Goal: Task Accomplishment & Management: Manage account settings

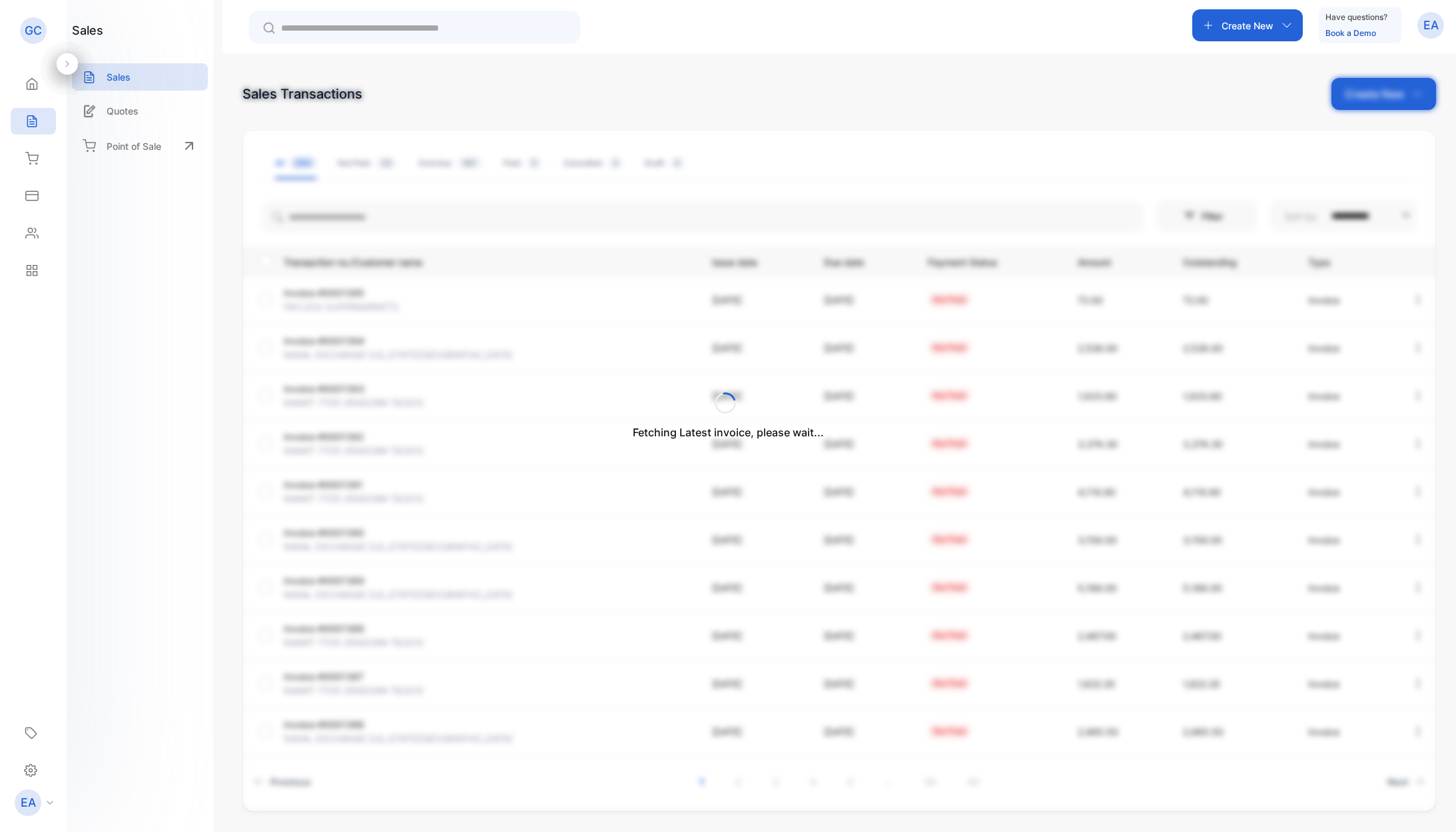
scroll to position [5, 0]
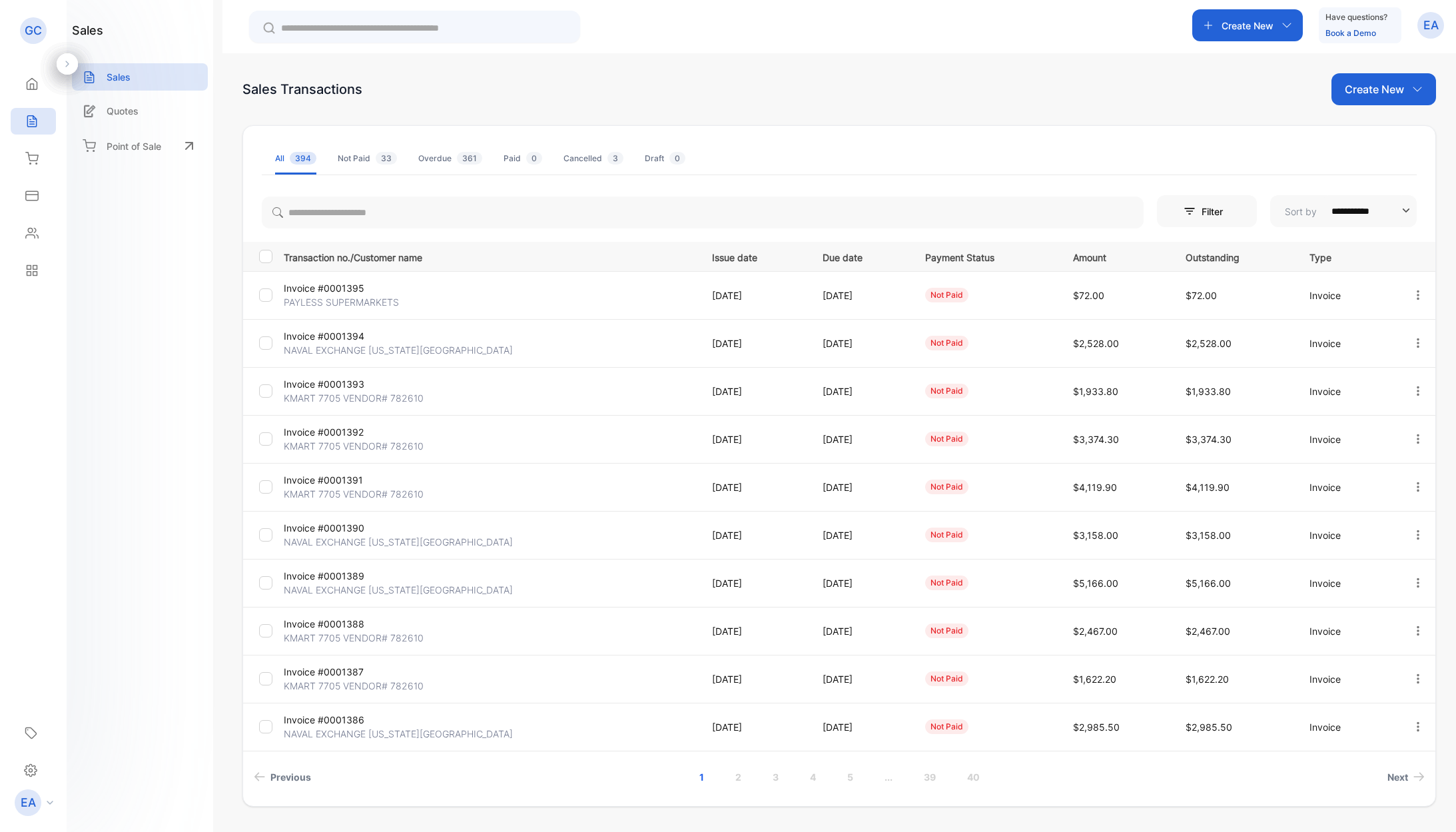
click at [339, 478] on p "Invoice #0001391" at bounding box center [352, 480] width 137 height 14
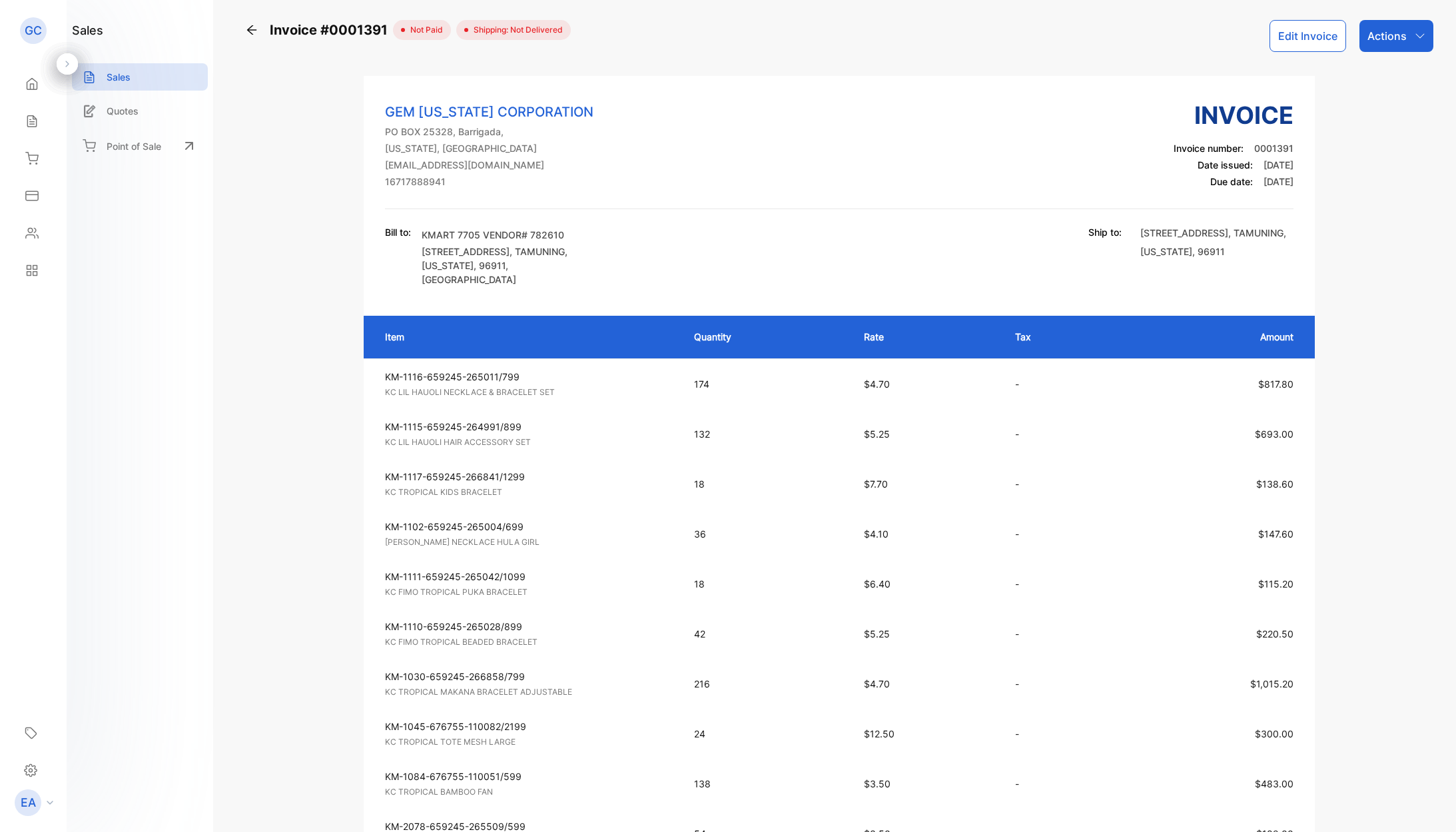
click at [1408, 42] on div "Actions" at bounding box center [1396, 36] width 74 height 32
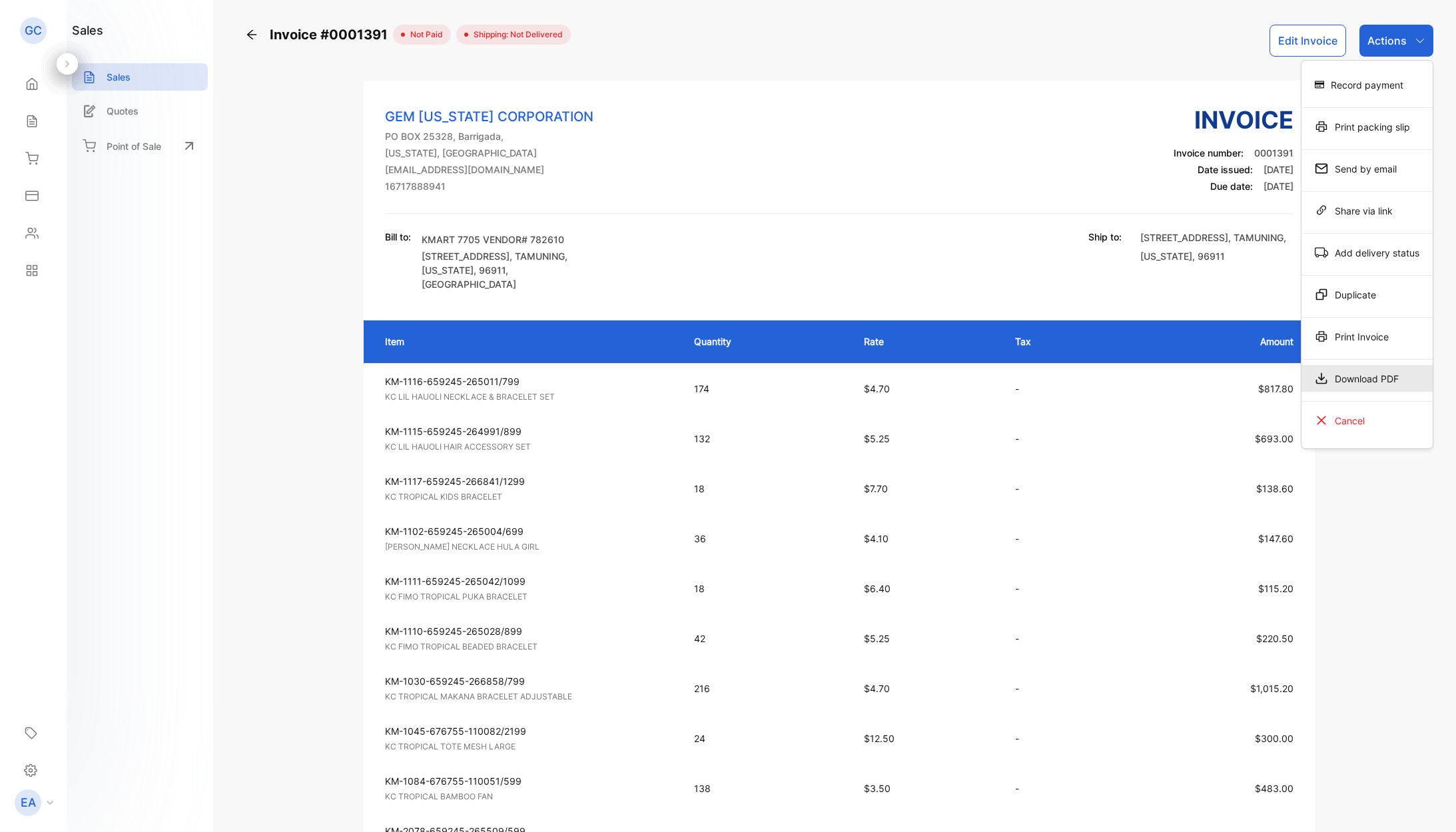
click at [1363, 371] on div "Download PDF" at bounding box center [1366, 378] width 131 height 27
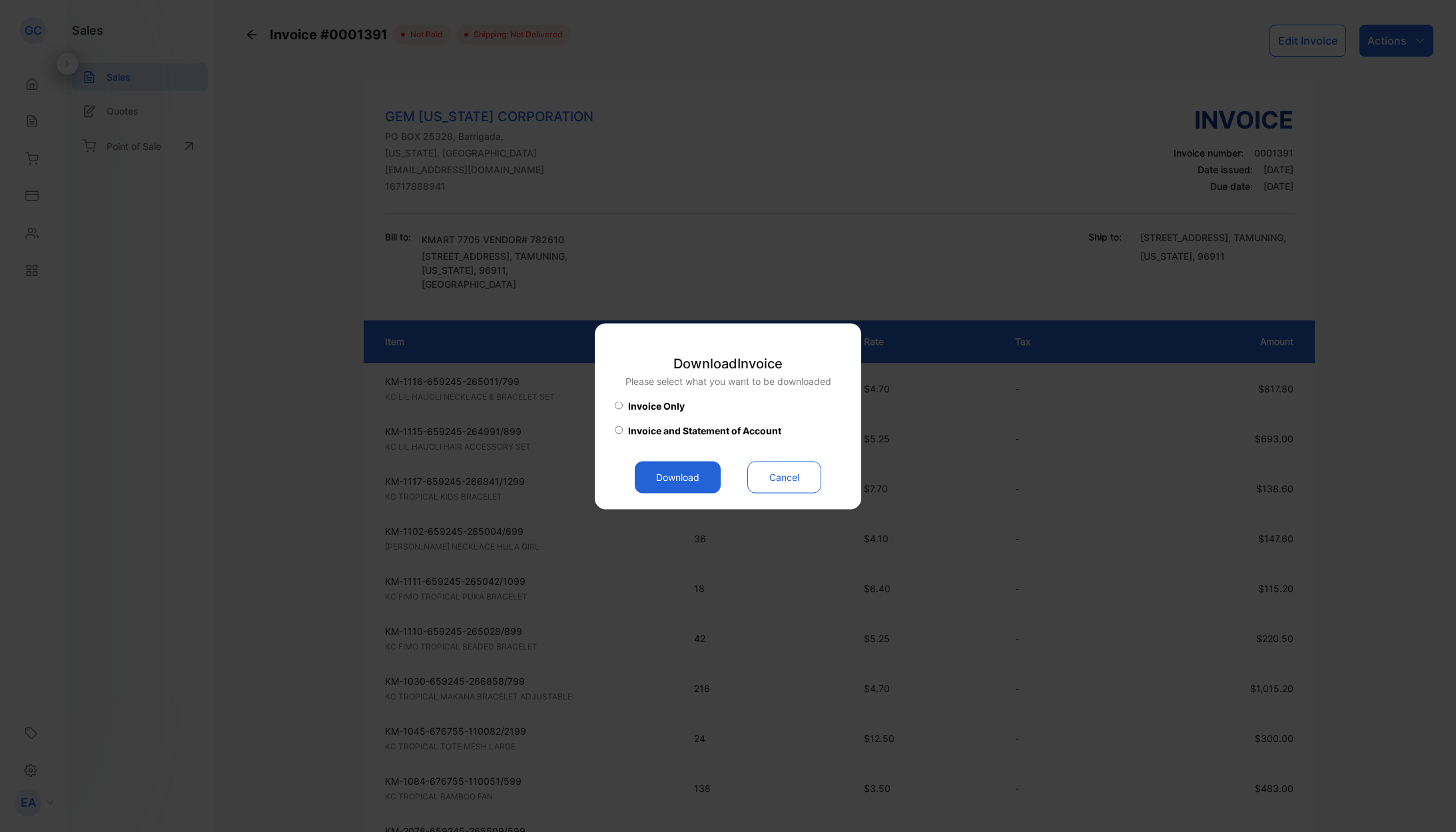
click at [690, 483] on button "Download" at bounding box center [677, 477] width 86 height 32
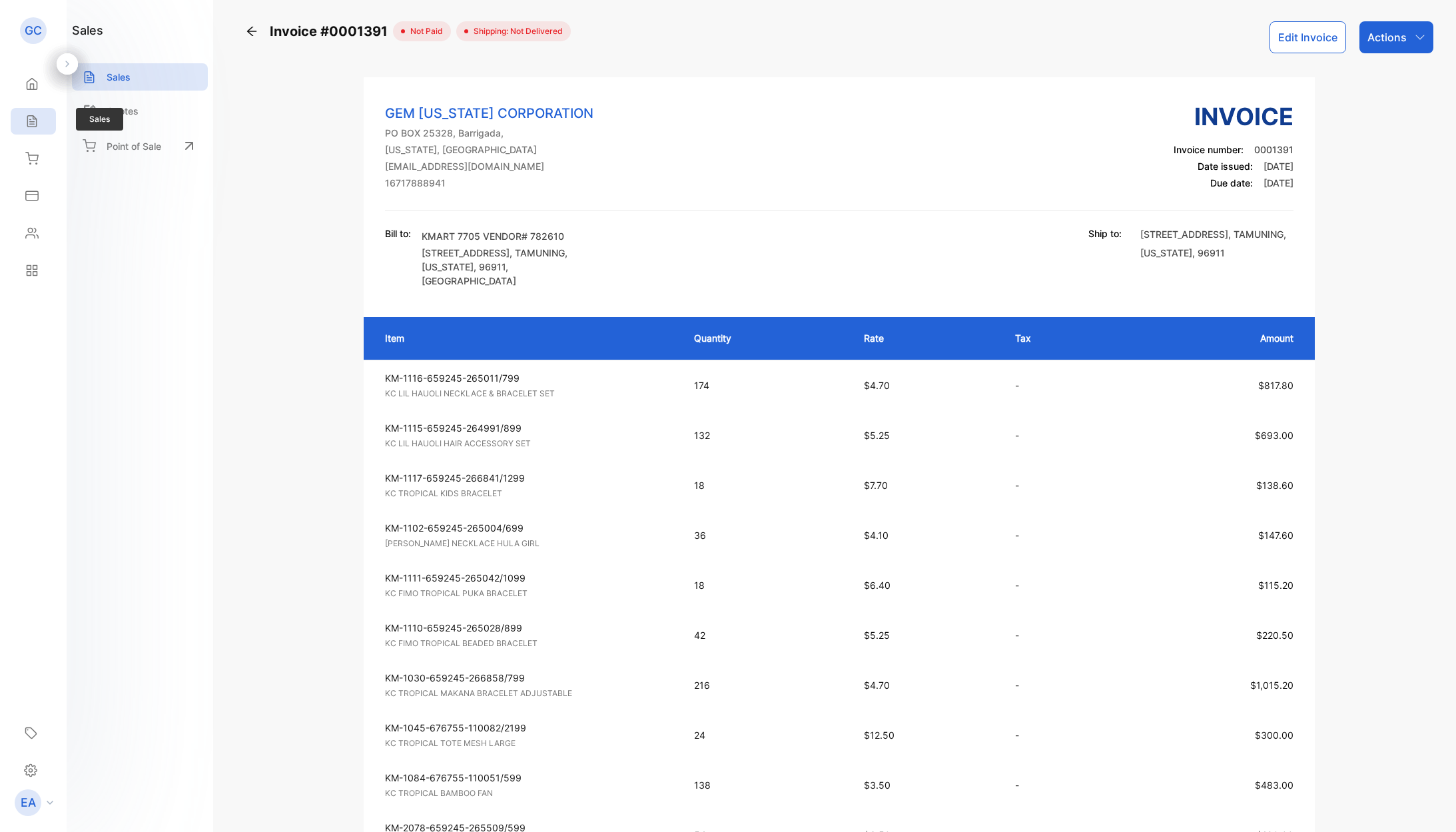
click at [41, 122] on div "Sales" at bounding box center [33, 122] width 45 height 27
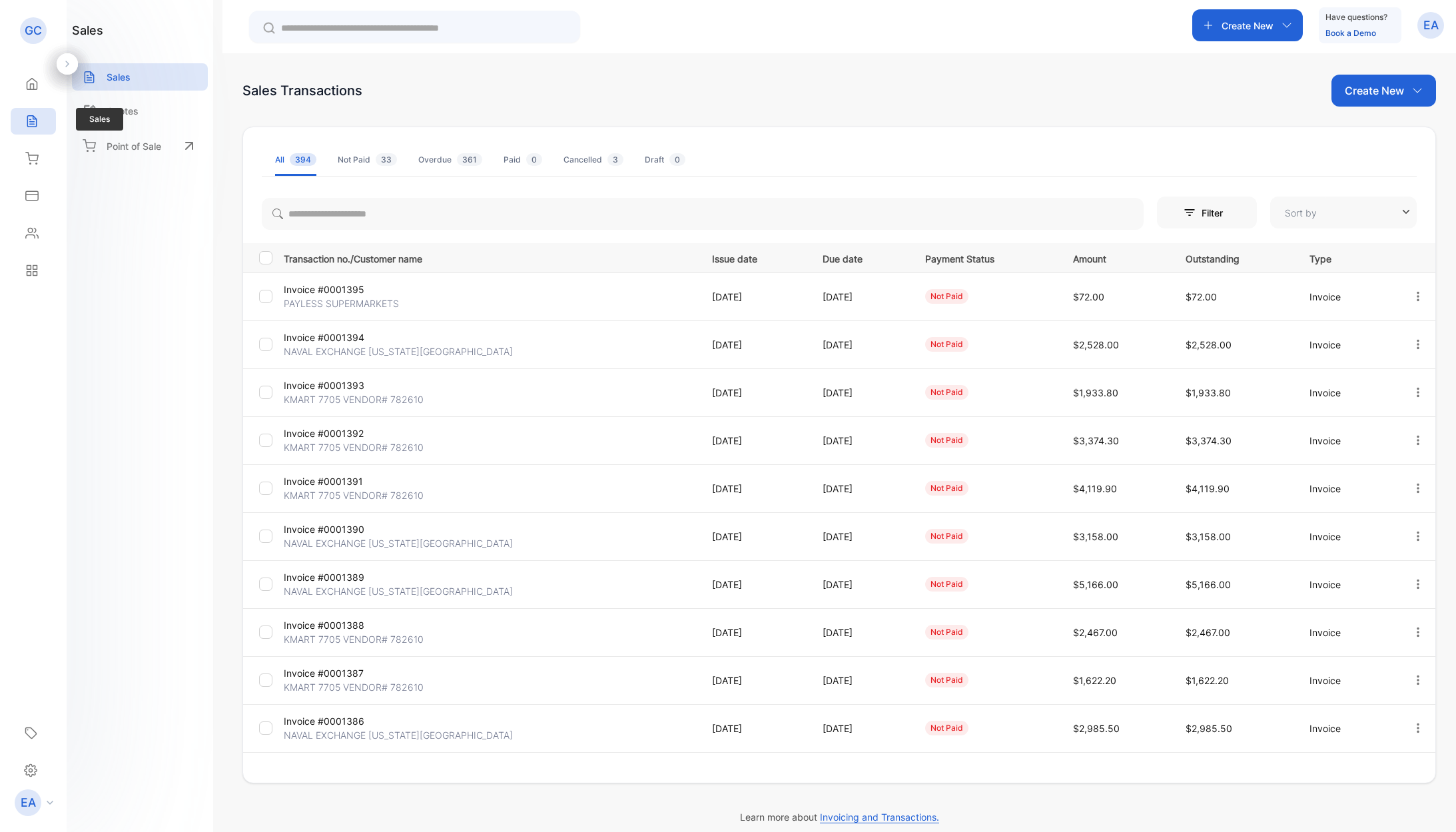
type input "**********"
click at [358, 388] on p "Invoice #0001393" at bounding box center [352, 385] width 137 height 14
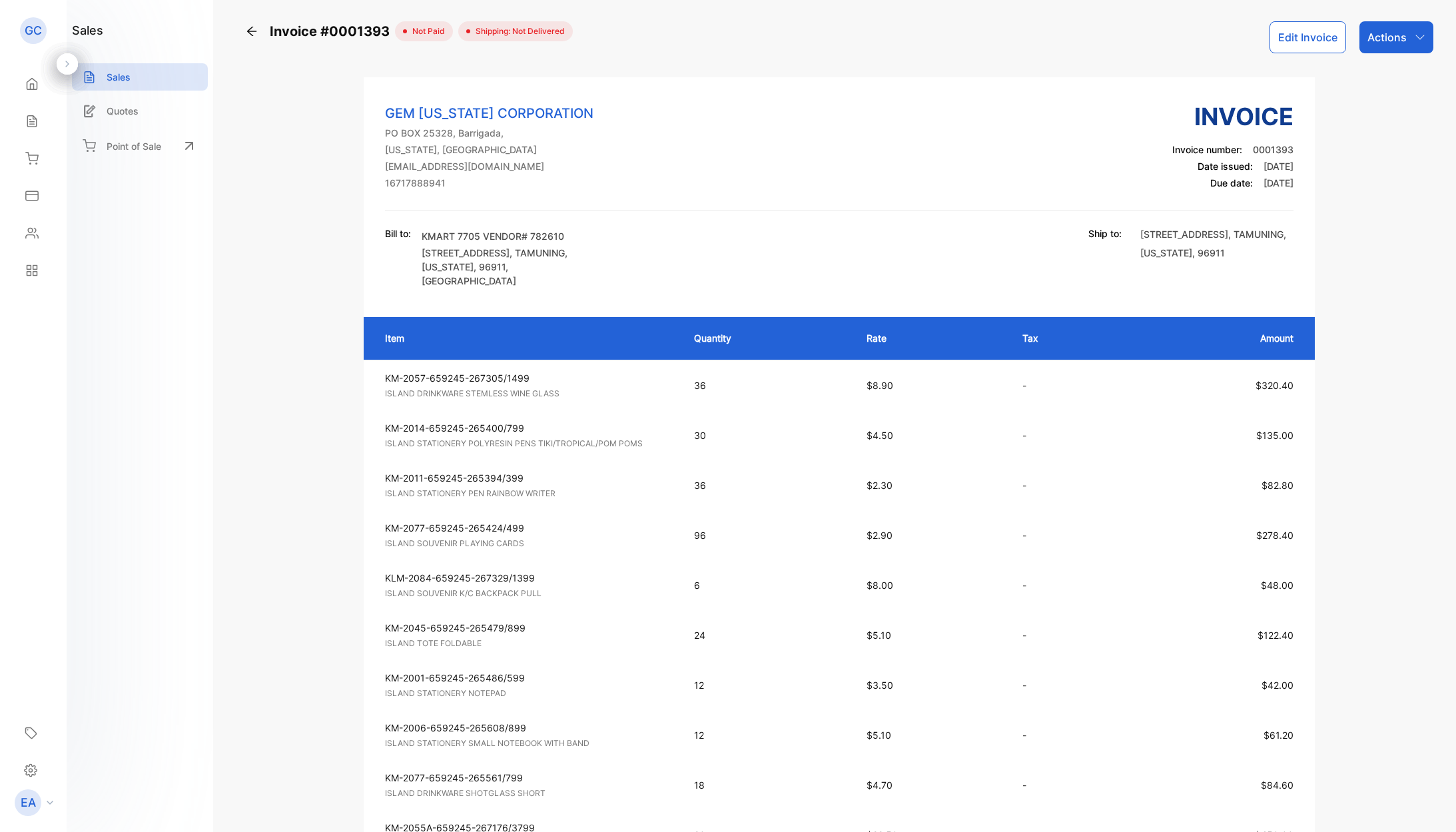
click at [1396, 44] on p "Actions" at bounding box center [1387, 37] width 40 height 16
click at [1333, 375] on div "Download PDF" at bounding box center [1366, 375] width 131 height 27
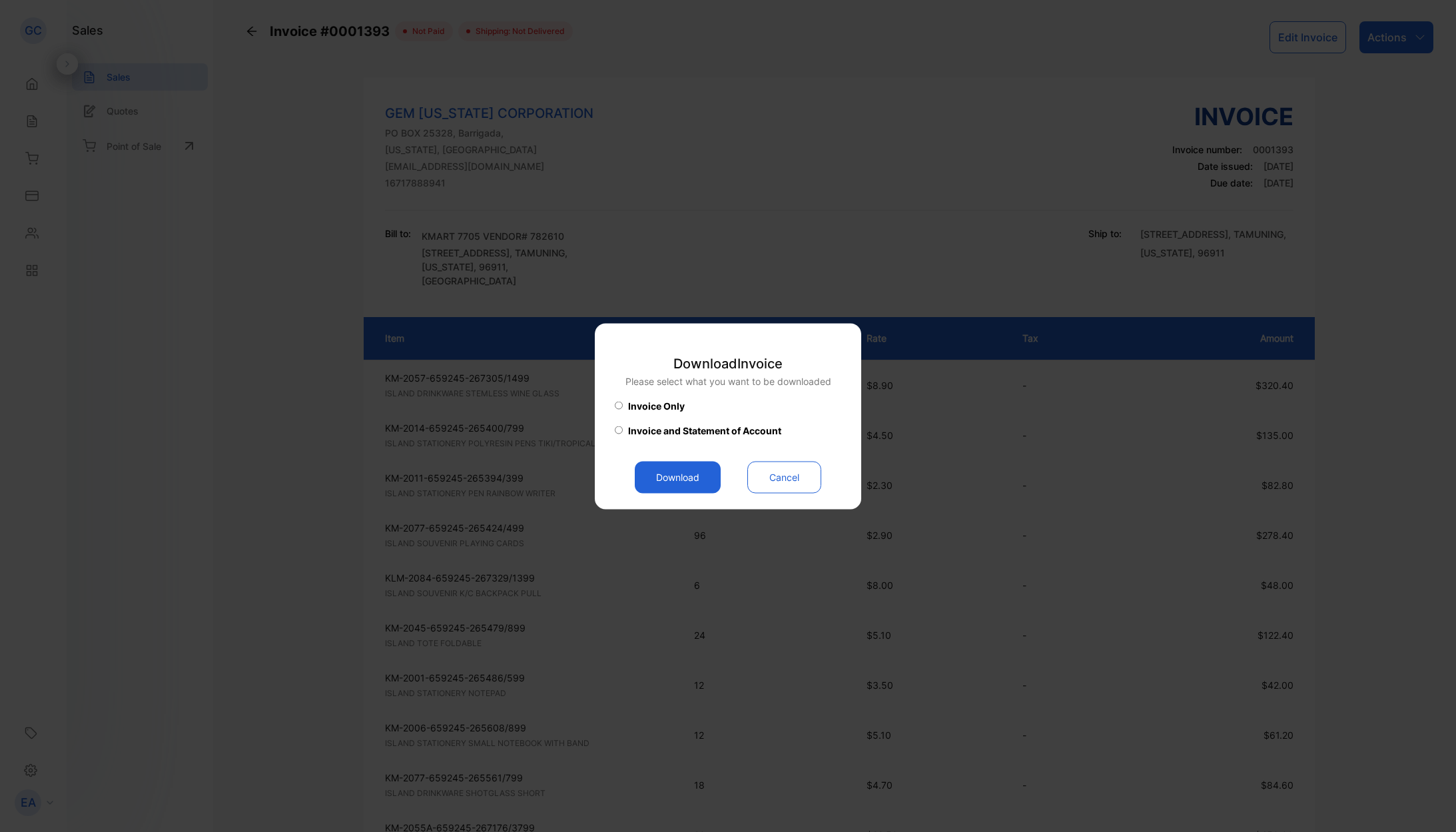
click at [708, 476] on button "Download" at bounding box center [677, 477] width 86 height 32
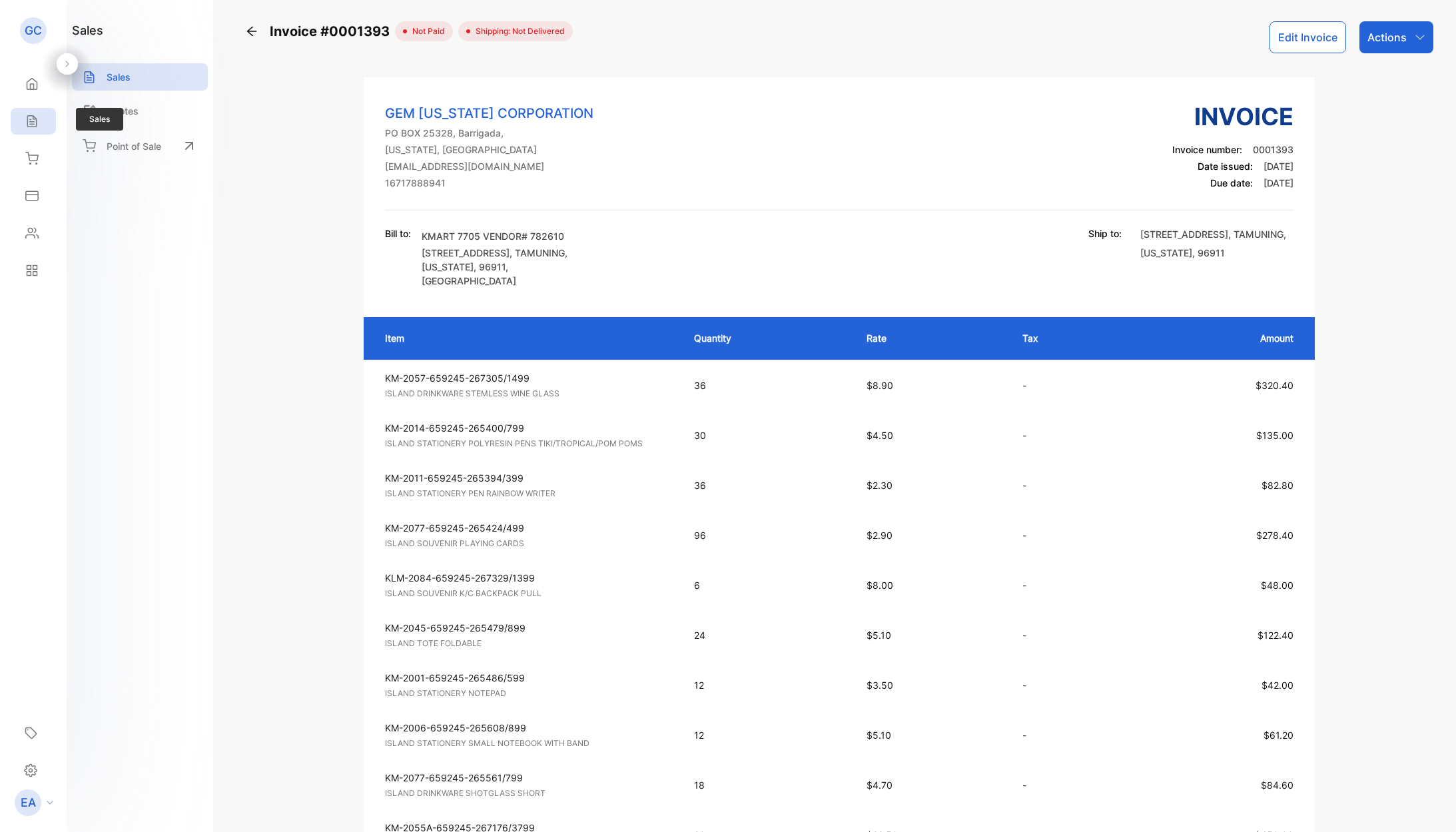
click at [44, 122] on div "Sales" at bounding box center [33, 122] width 45 height 27
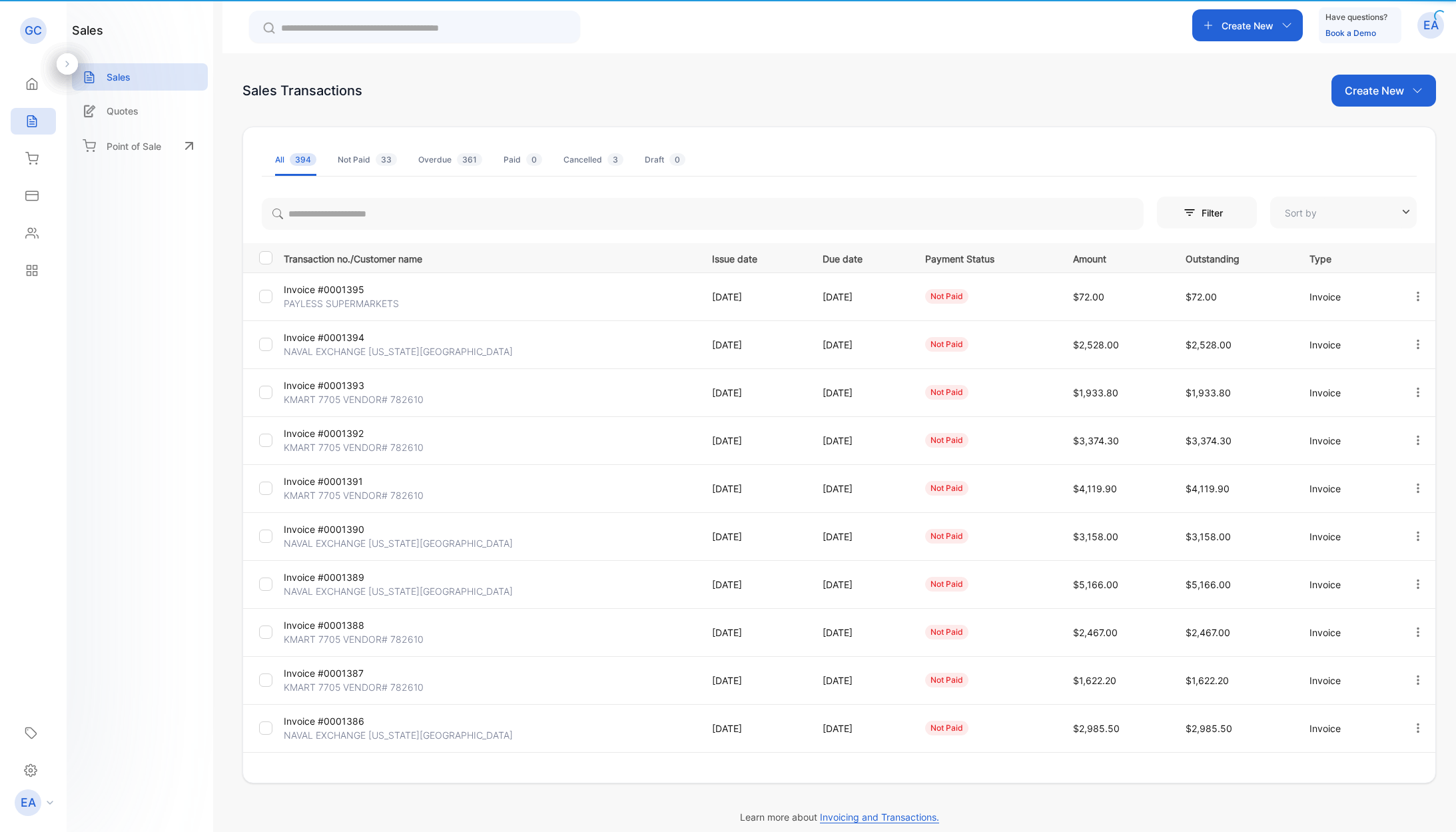
type input "**********"
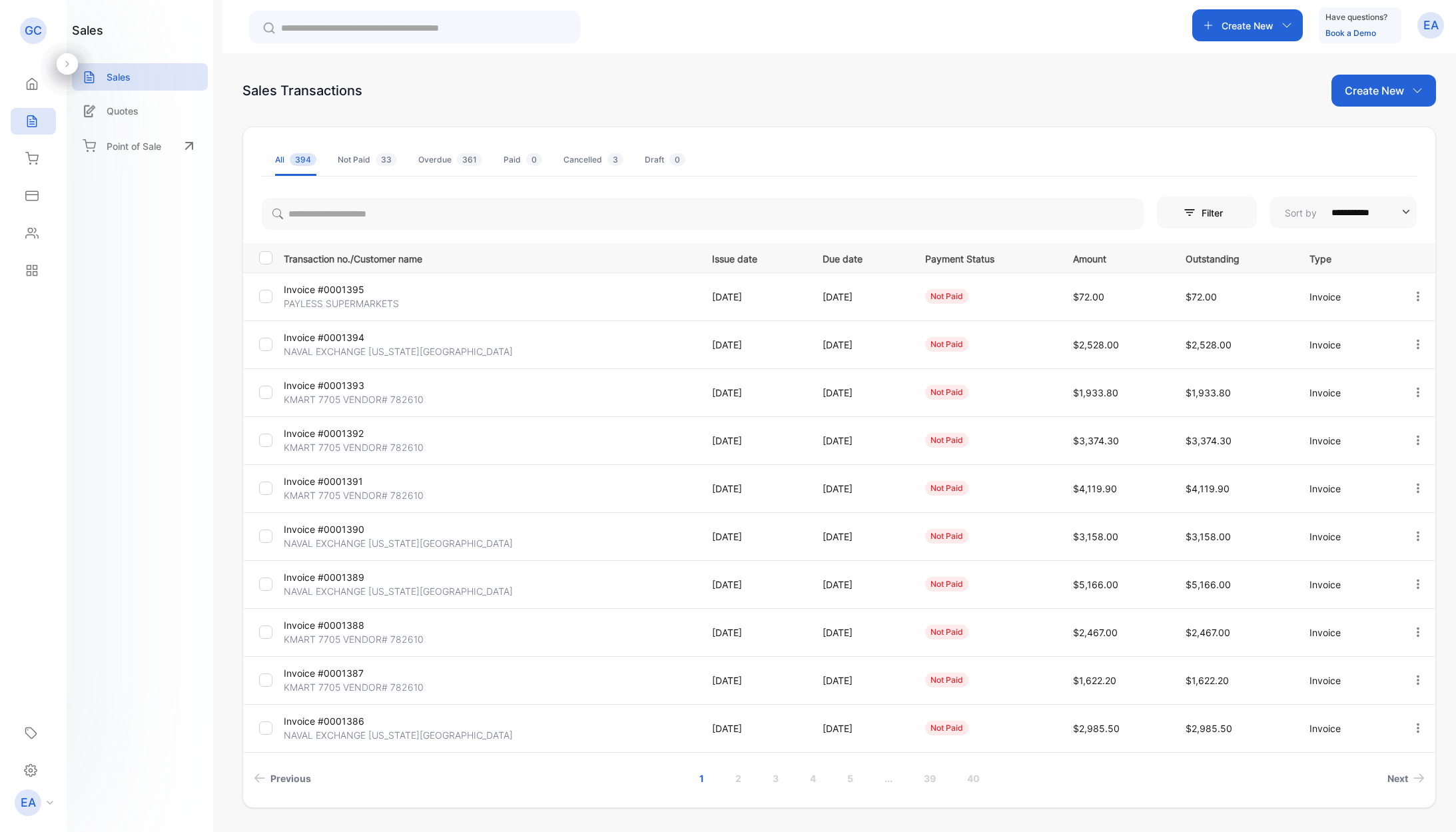
click at [353, 437] on p "Invoice #0001392" at bounding box center [352, 433] width 137 height 14
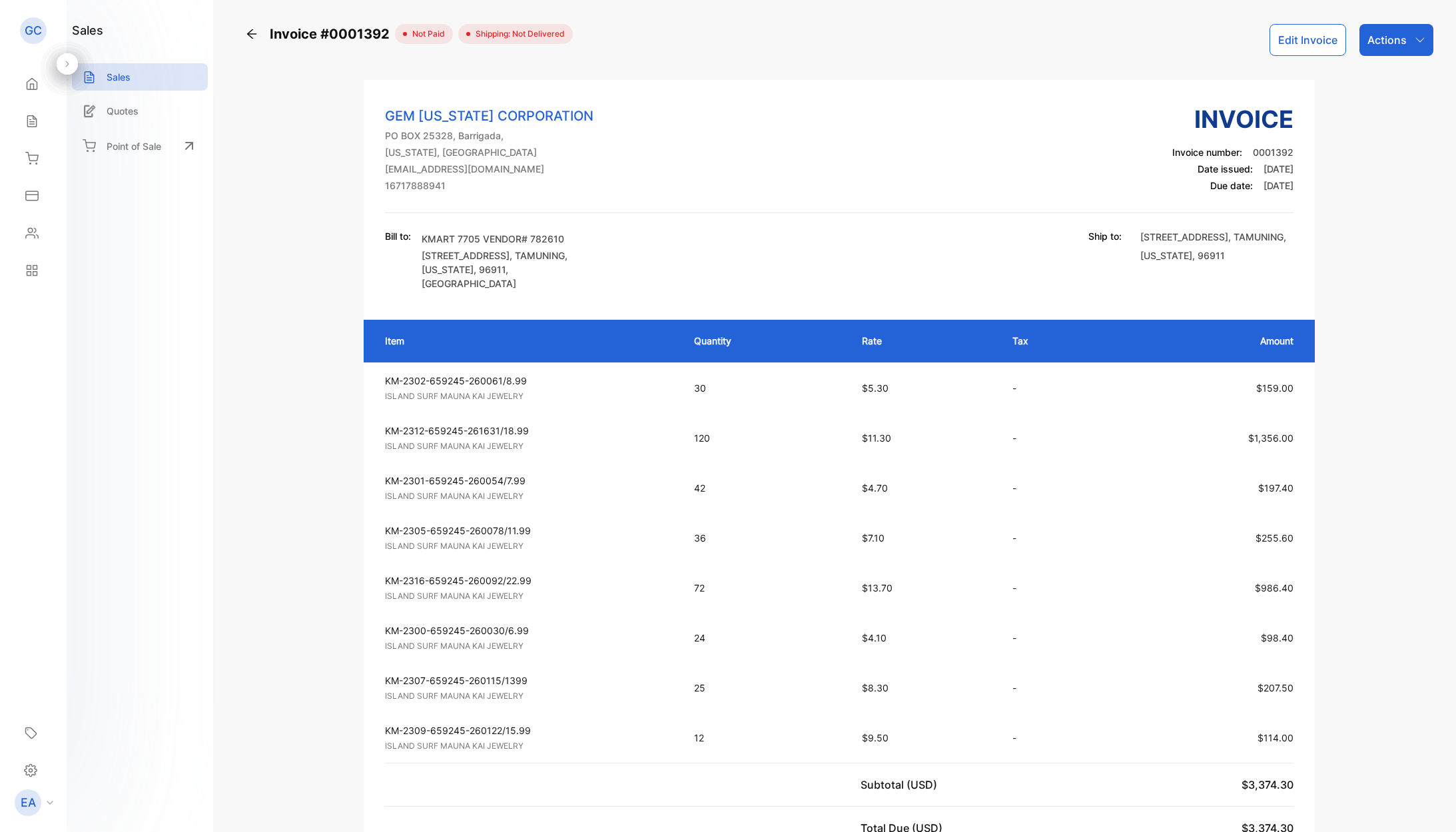
click at [1323, 40] on button "Edit Invoice" at bounding box center [1306, 40] width 76 height 32
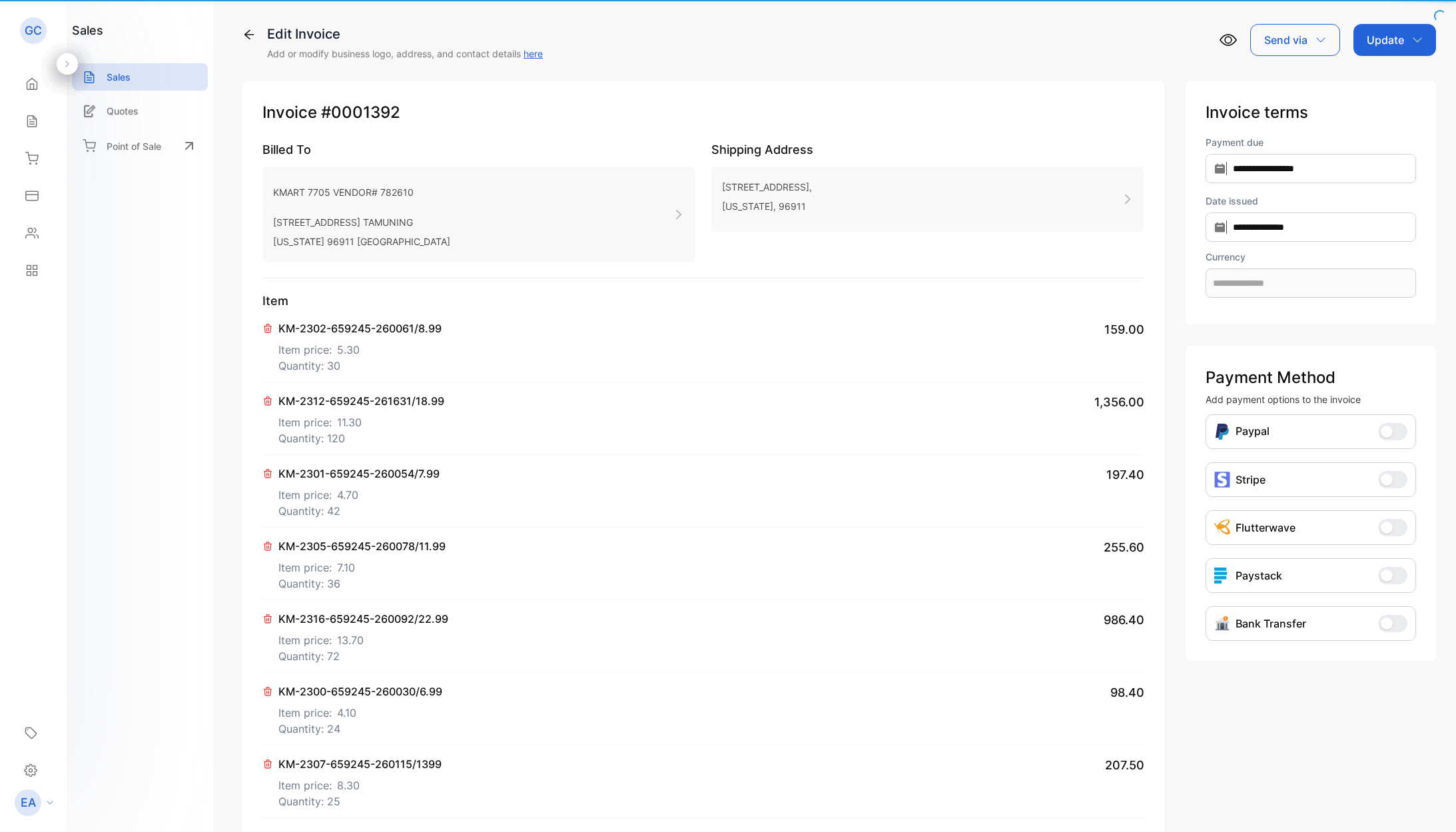
type input "**********"
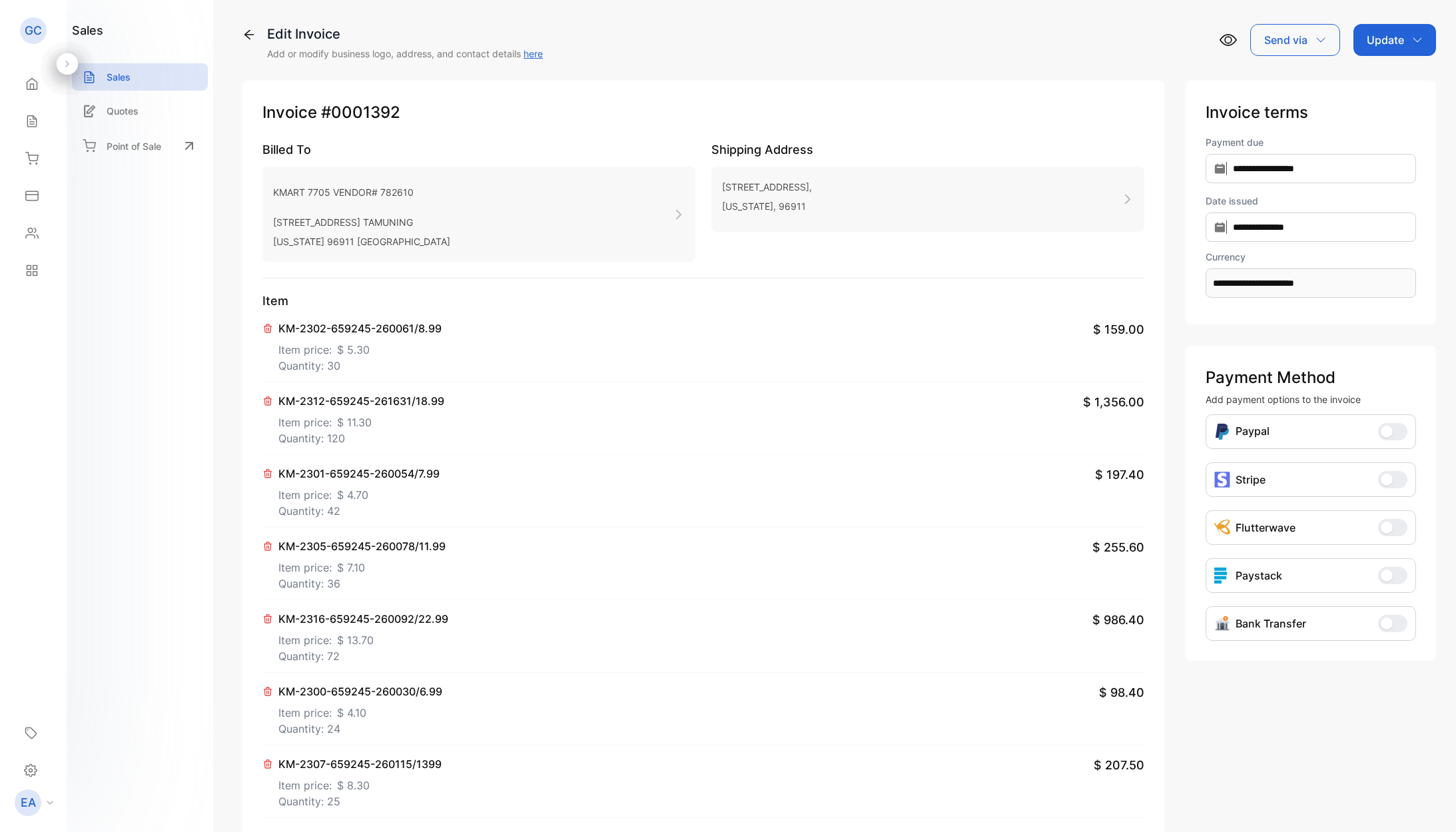
click at [425, 617] on p "KM-2316-659245-260092/22.99" at bounding box center [363, 619] width 170 height 16
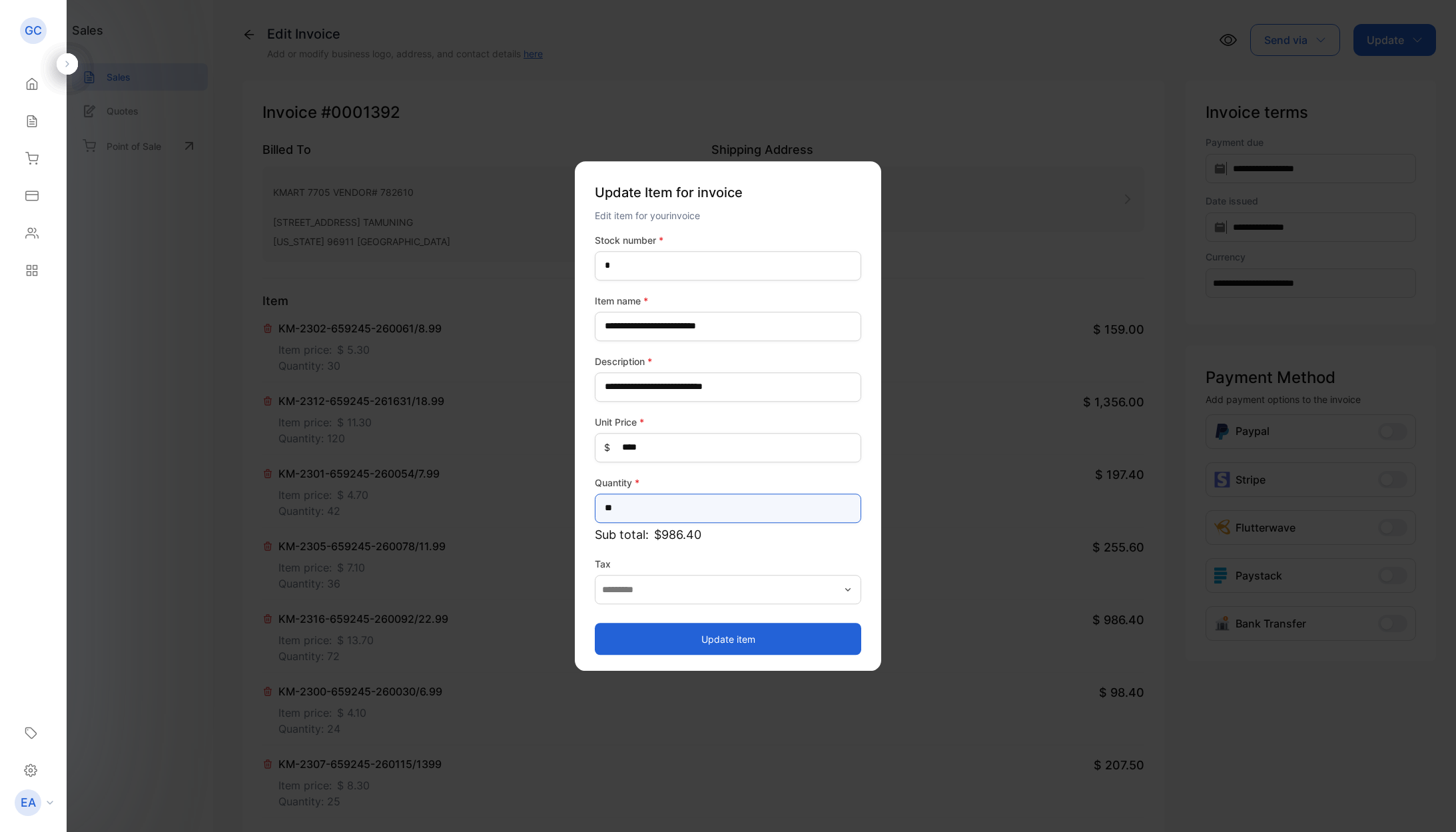
click at [628, 508] on input "**" at bounding box center [728, 508] width 266 height 29
type input "*"
type input "**"
click at [670, 642] on button "Update item" at bounding box center [728, 638] width 266 height 32
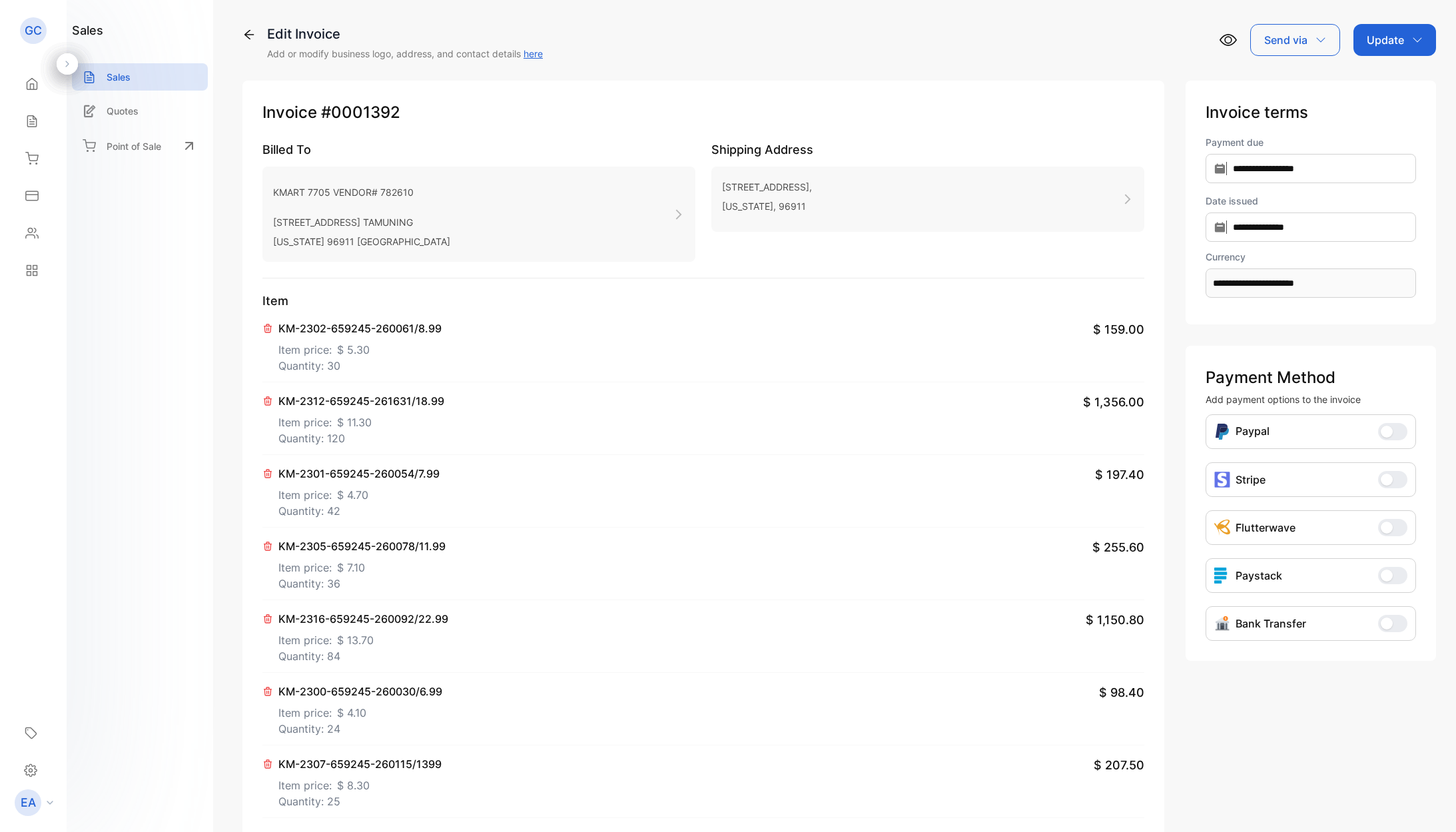
scroll to position [9, 0]
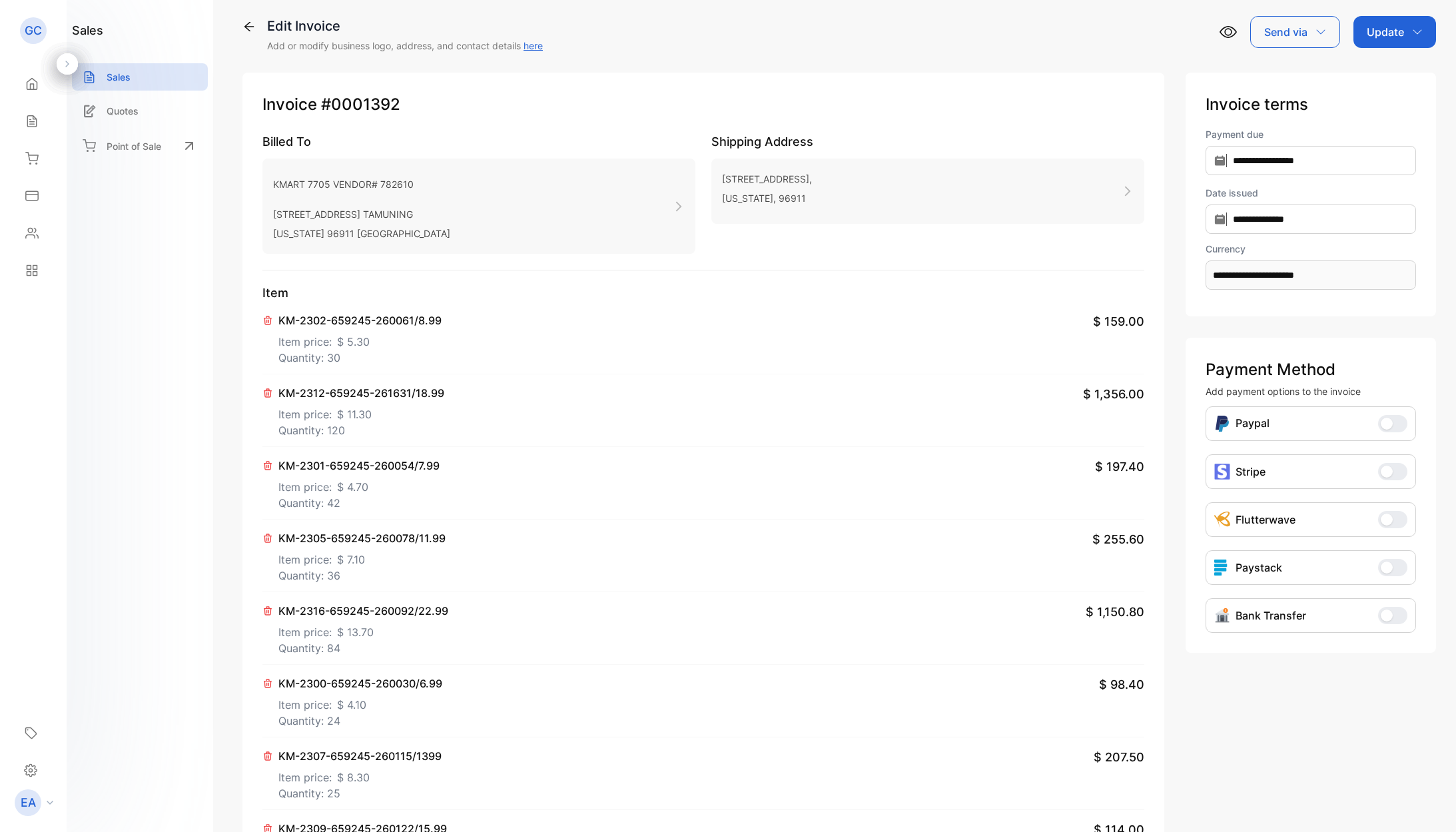
click at [1422, 37] on div "Update" at bounding box center [1394, 32] width 83 height 32
click at [1407, 74] on div "Invoice" at bounding box center [1396, 76] width 76 height 27
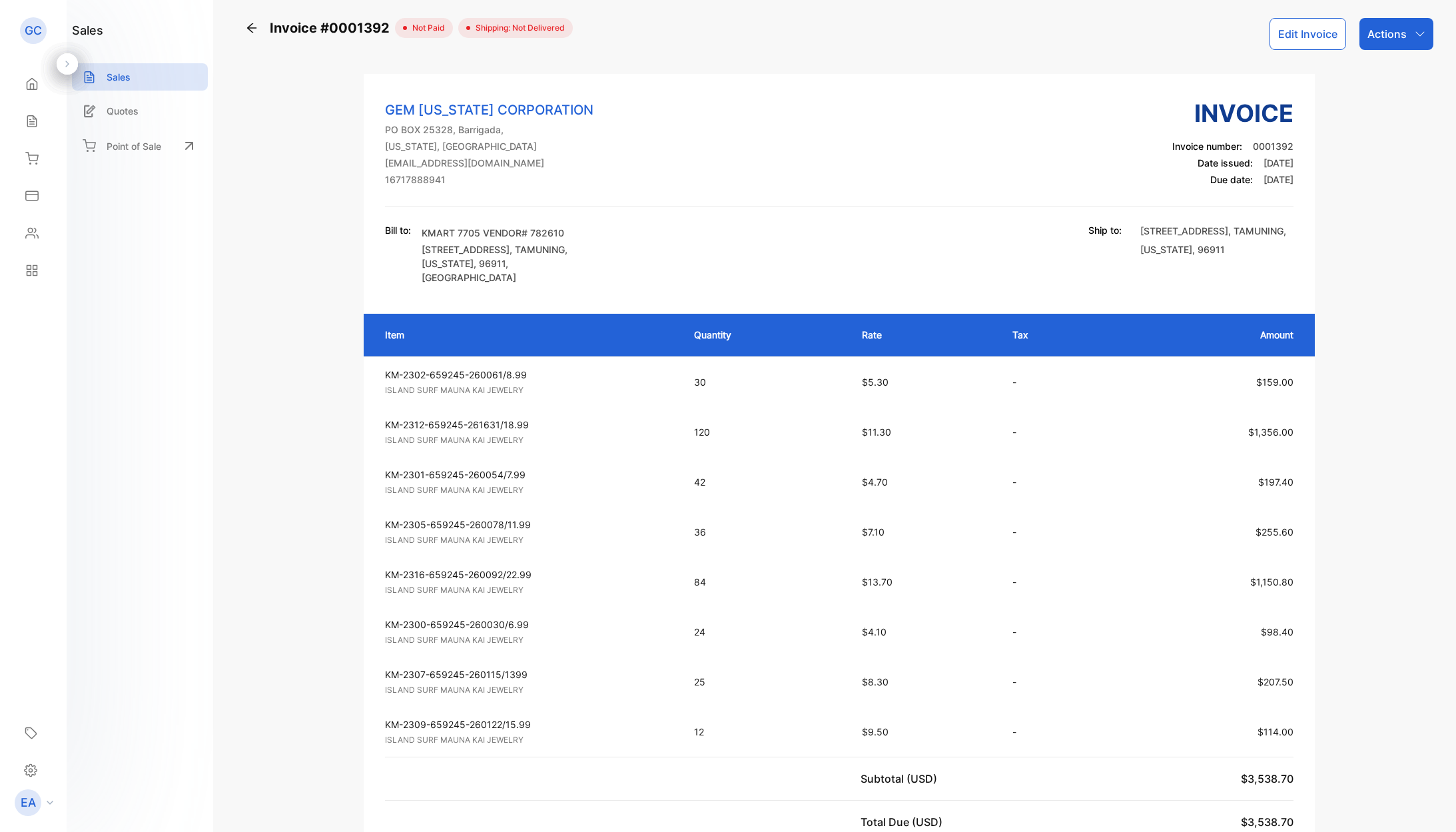
click at [1378, 33] on p "Actions" at bounding box center [1387, 34] width 40 height 16
click at [1330, 375] on div "Download PDF" at bounding box center [1366, 372] width 131 height 27
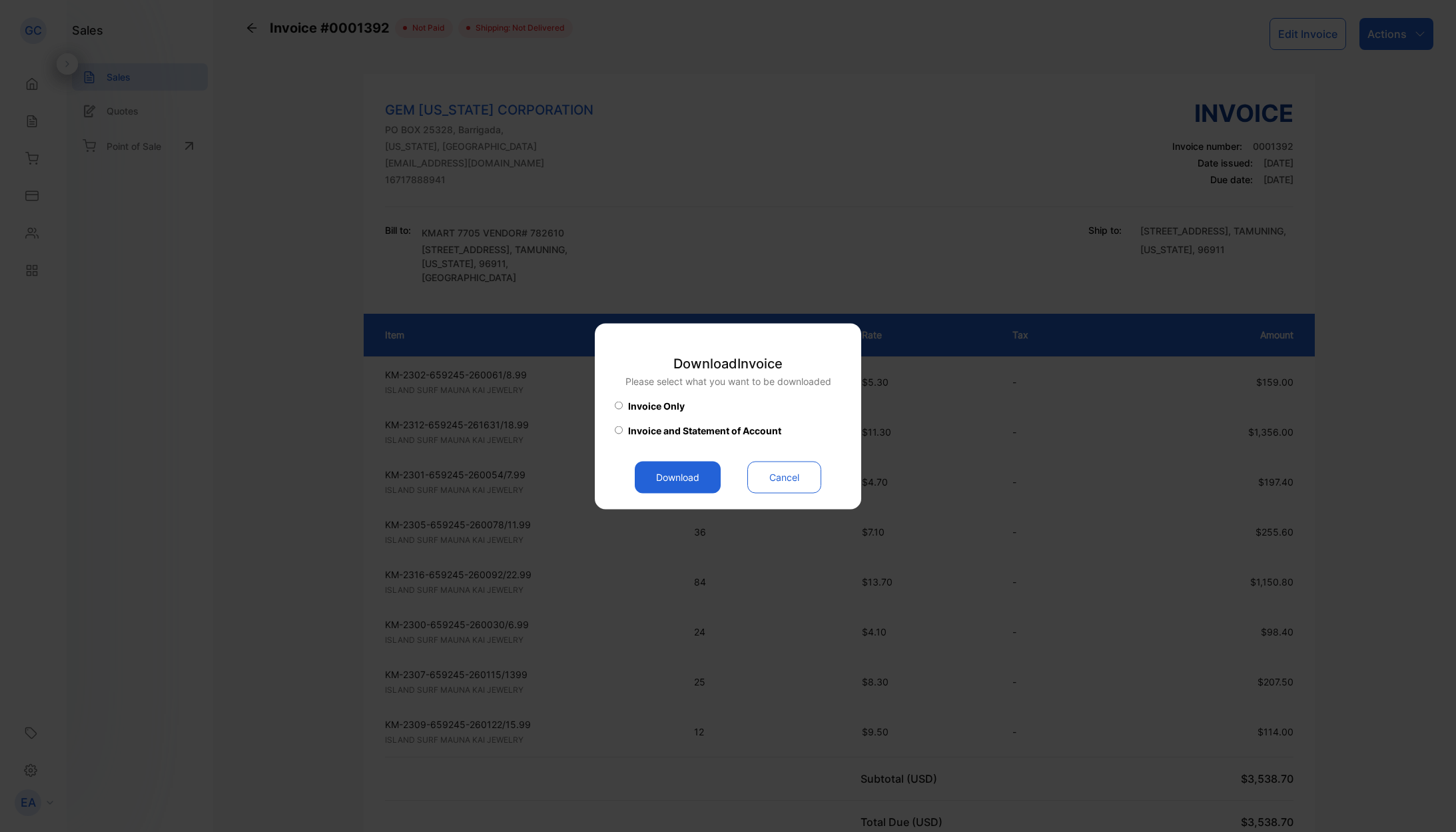
click at [667, 469] on button "Download" at bounding box center [677, 477] width 86 height 32
